Goal: Find specific page/section: Find specific page/section

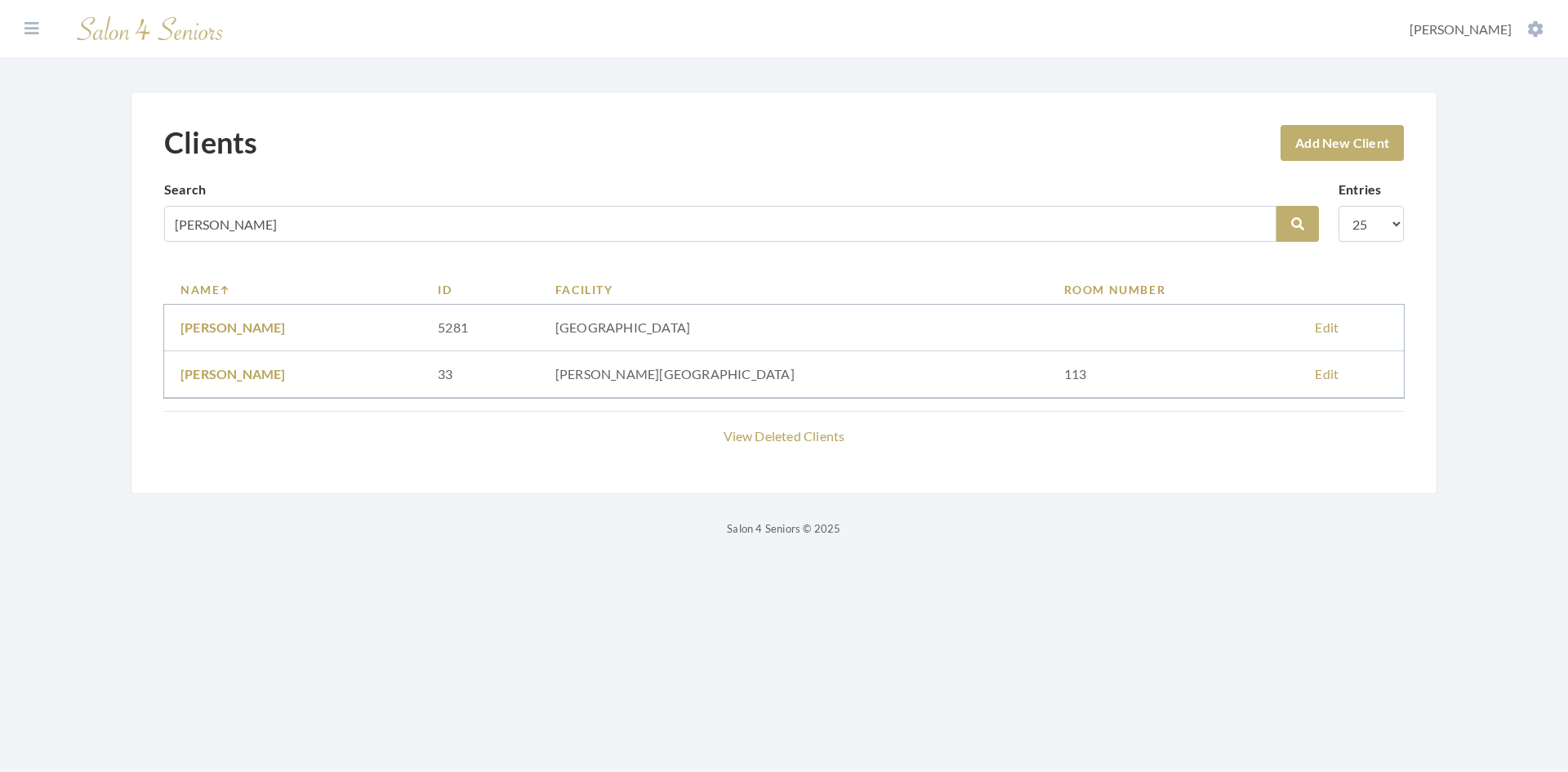
click at [149, 240] on div "Clients Add New Client Search DAHL Search Entries 10 25 50 100 Name ID Facility…" at bounding box center [784, 292] width 1307 height 403
type input "[PERSON_NAME]"
click at [1294, 221] on icon "submit" at bounding box center [1297, 223] width 13 height 13
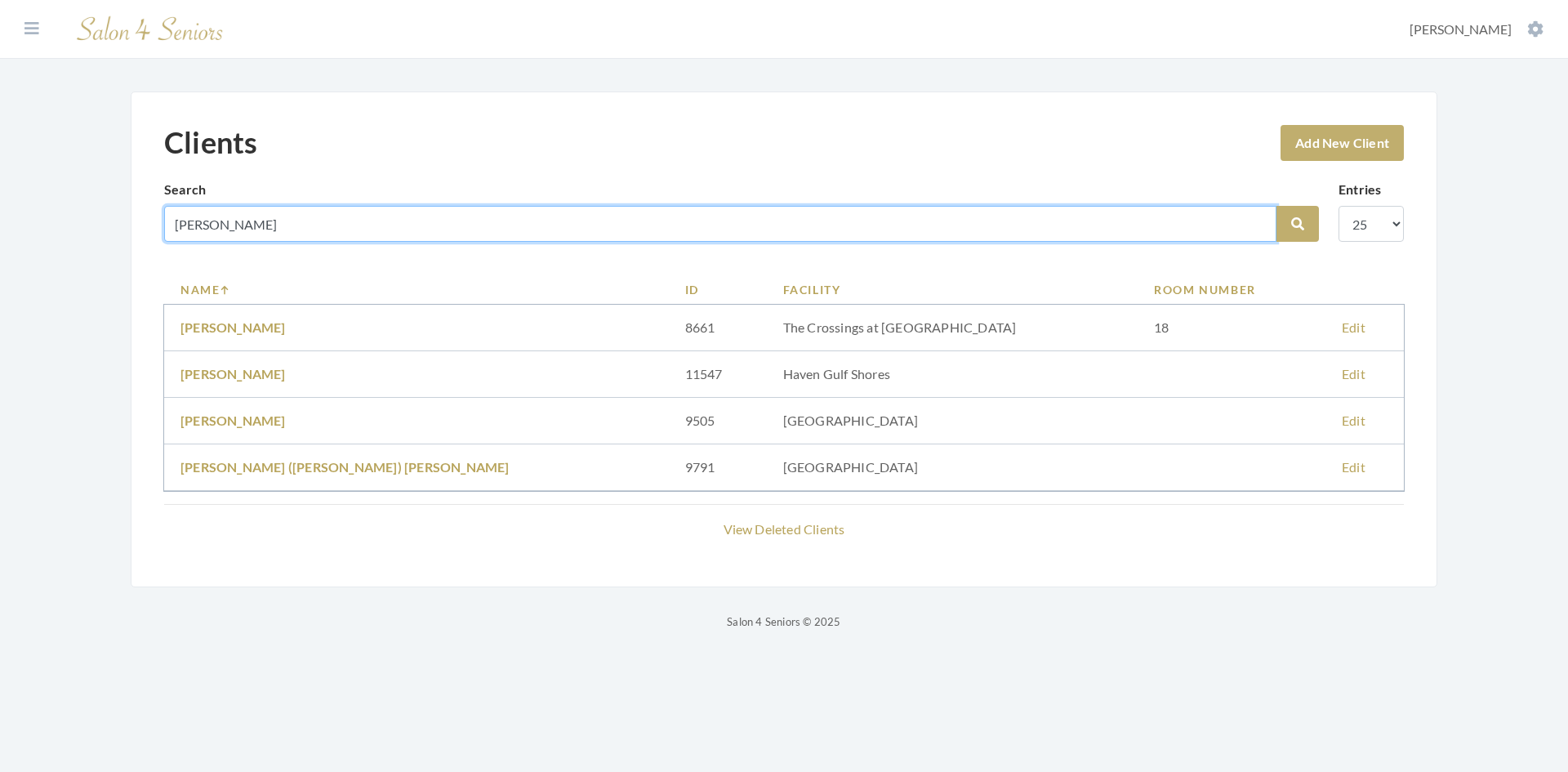
drag, startPoint x: 235, startPoint y: 225, endPoint x: 98, endPoint y: 217, distance: 137.4
click at [98, 217] on div "Clients Add New Client Search preston Search Entries 10 25 50 100 Name ID Facil…" at bounding box center [784, 361] width 1372 height 540
type input "shaw"
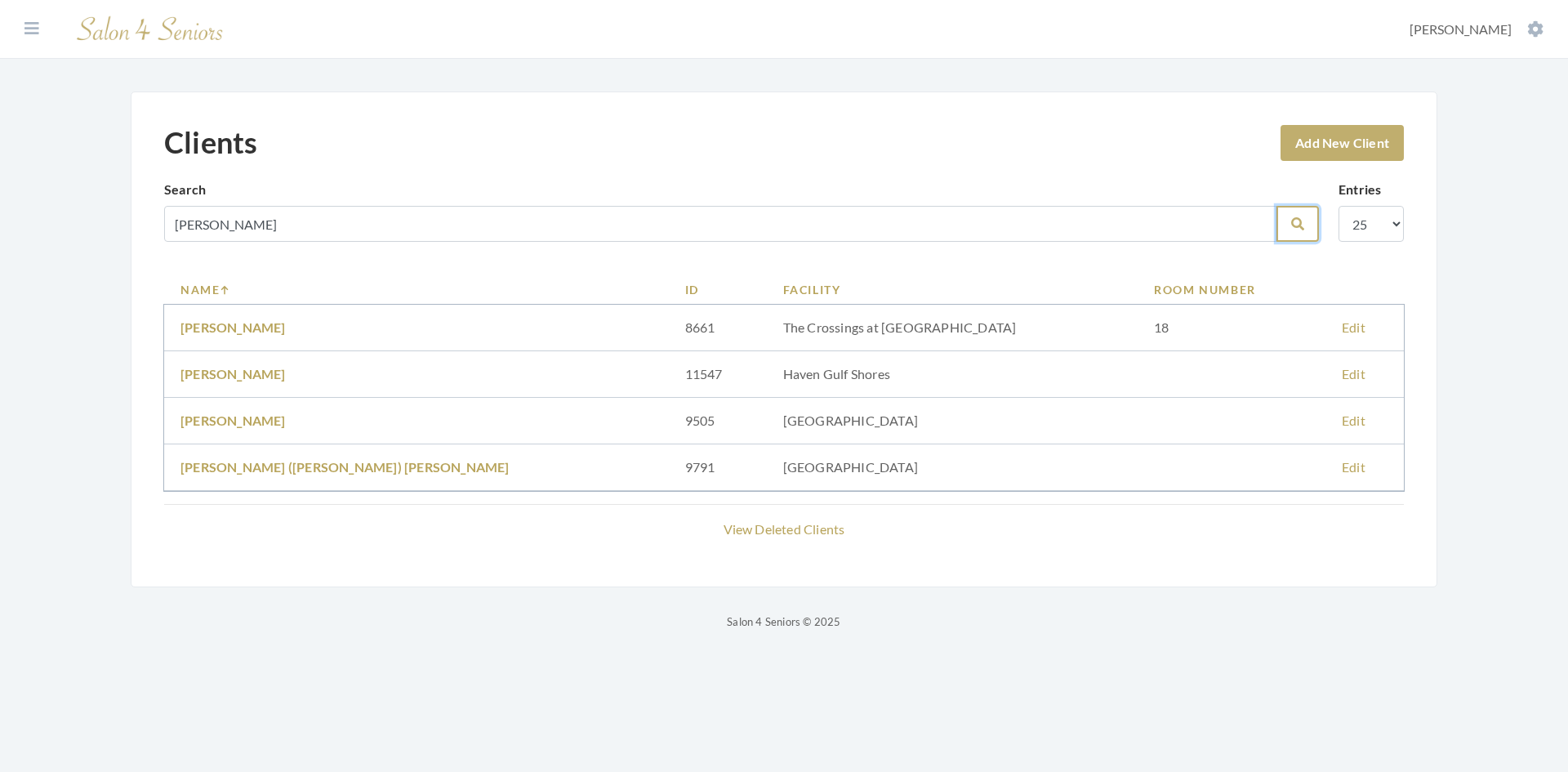
click at [1308, 222] on button "Search" at bounding box center [1297, 224] width 42 height 36
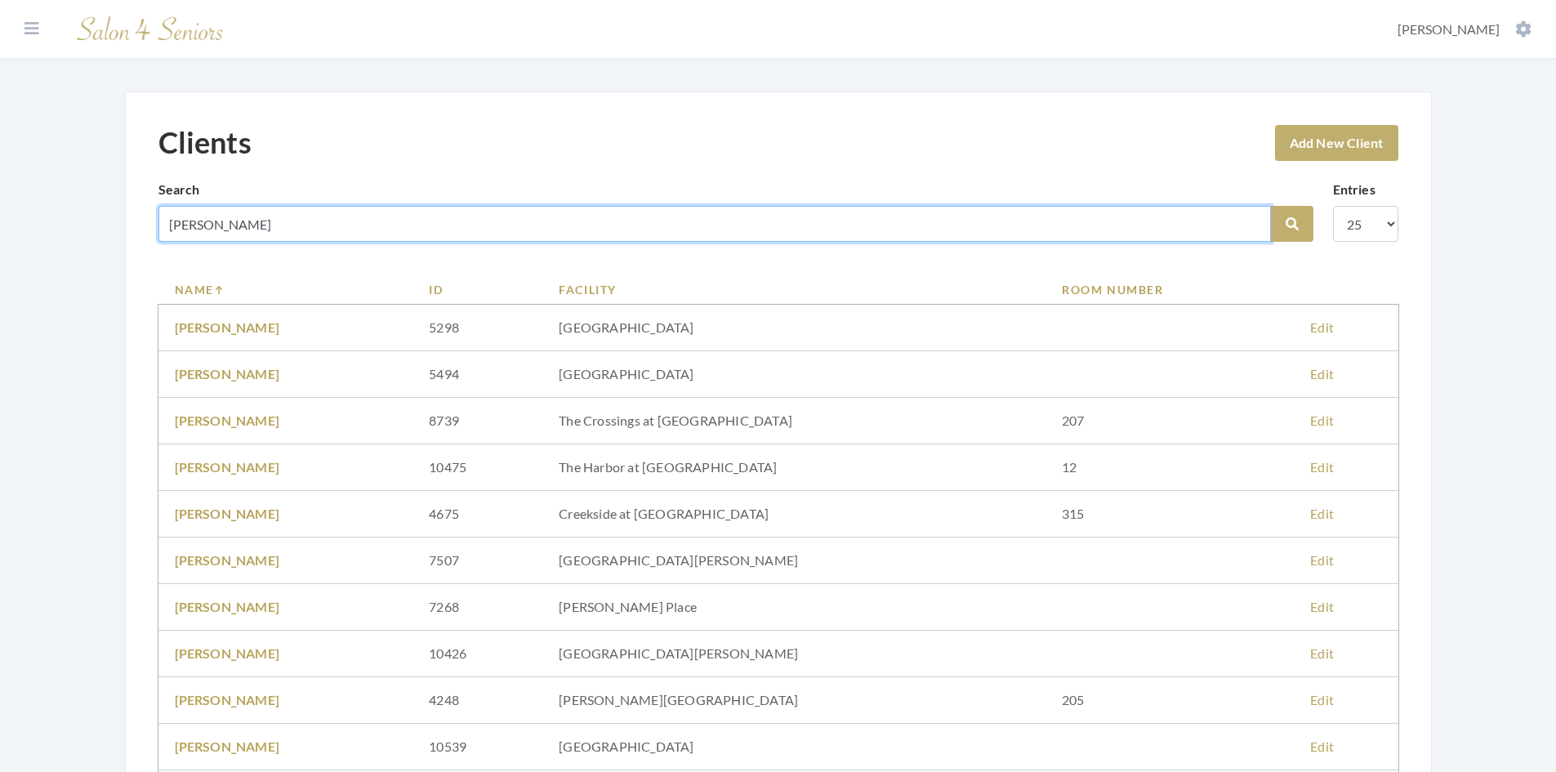
drag, startPoint x: 248, startPoint y: 215, endPoint x: 152, endPoint y: 233, distance: 98.0
click at [152, 234] on div "Clients Add New Client Search shaw Search Entries 10 25 50 100 Name ID Facility…" at bounding box center [778, 571] width 1307 height 961
type input "SICOL"
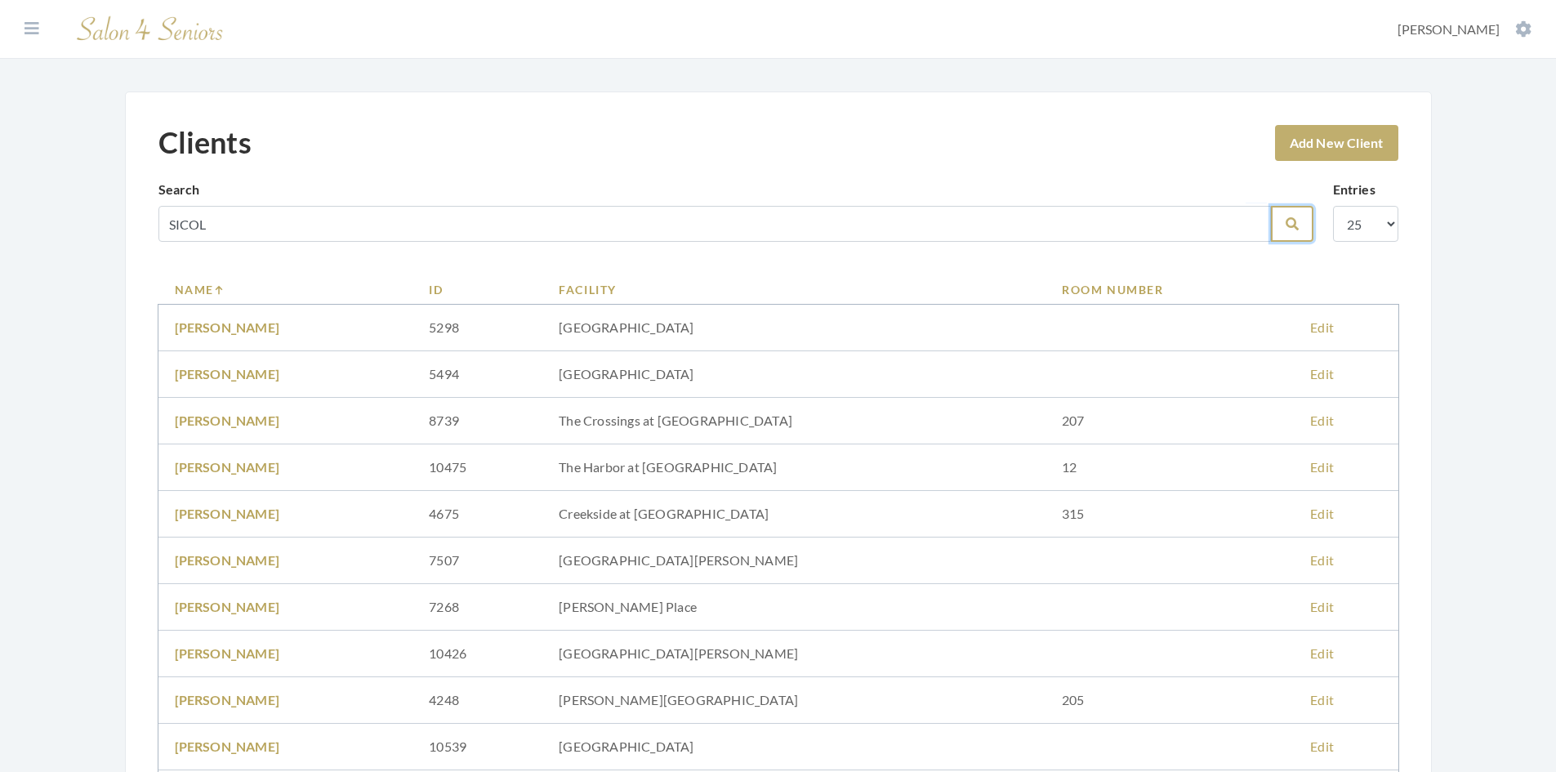
click at [1290, 225] on icon "submit" at bounding box center [1291, 223] width 13 height 13
